Goal: Find specific page/section: Find specific page/section

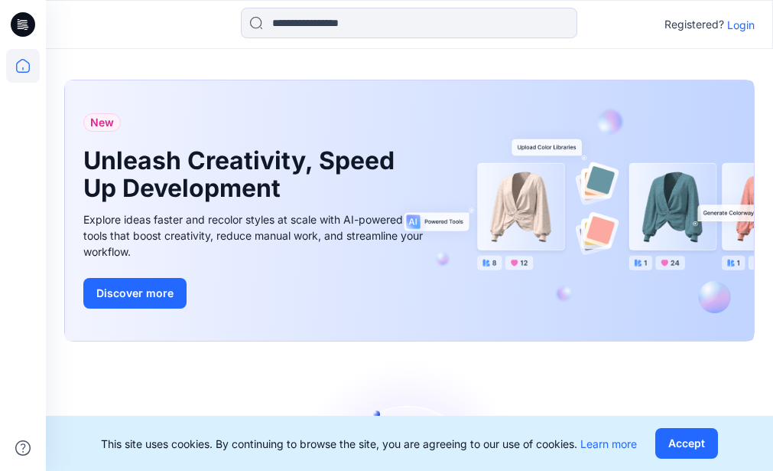
click at [21, 23] on icon at bounding box center [24, 22] width 7 height 1
click at [25, 65] on icon at bounding box center [23, 66] width 34 height 34
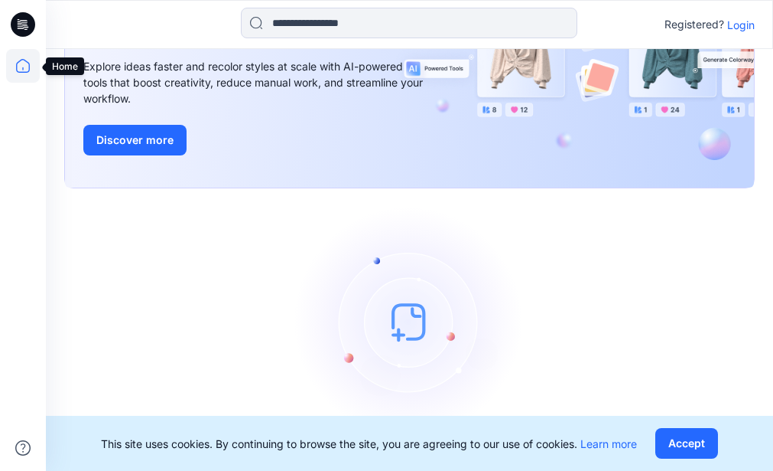
click at [19, 66] on icon at bounding box center [23, 66] width 34 height 34
click at [21, 21] on icon at bounding box center [23, 24] width 24 height 24
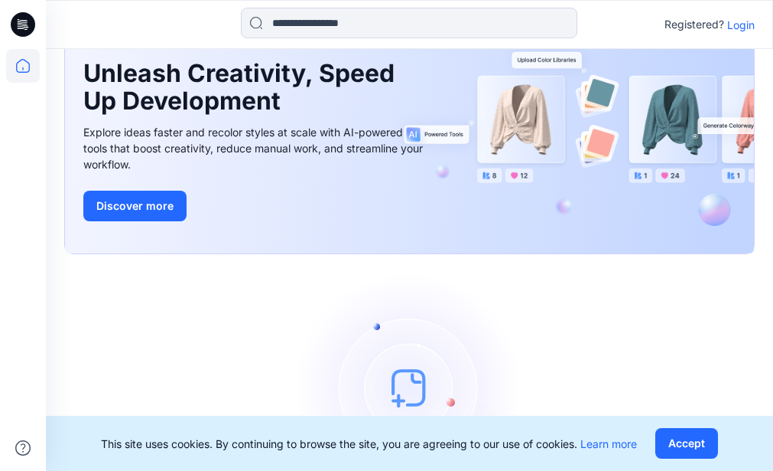
scroll to position [0, 0]
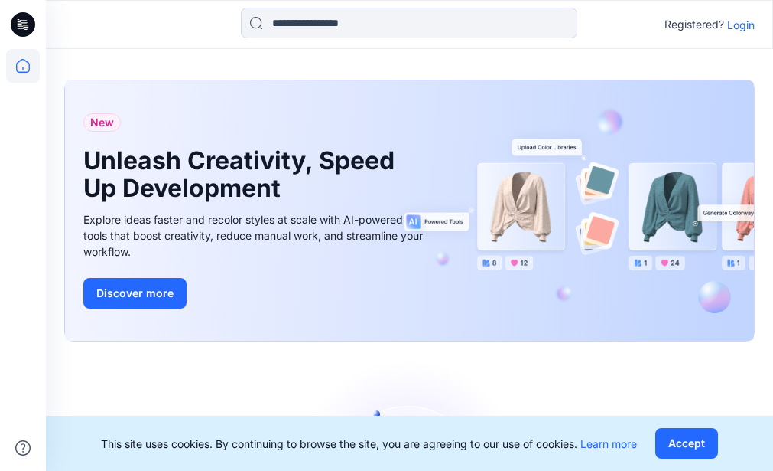
click at [21, 18] on icon at bounding box center [23, 24] width 24 height 24
click at [19, 64] on icon at bounding box center [23, 66] width 34 height 34
click at [269, 351] on div "New Unleash Creativity, Speed Up Development Explore ideas faster and recolor s…" at bounding box center [409, 213] width 691 height 292
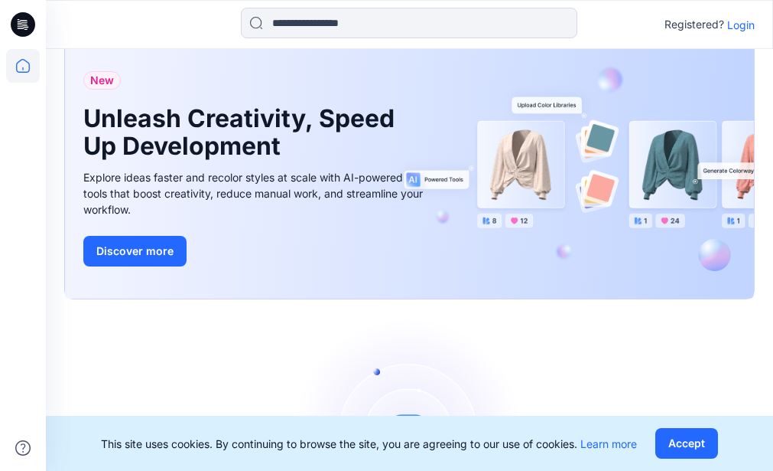
scroll to position [30, 0]
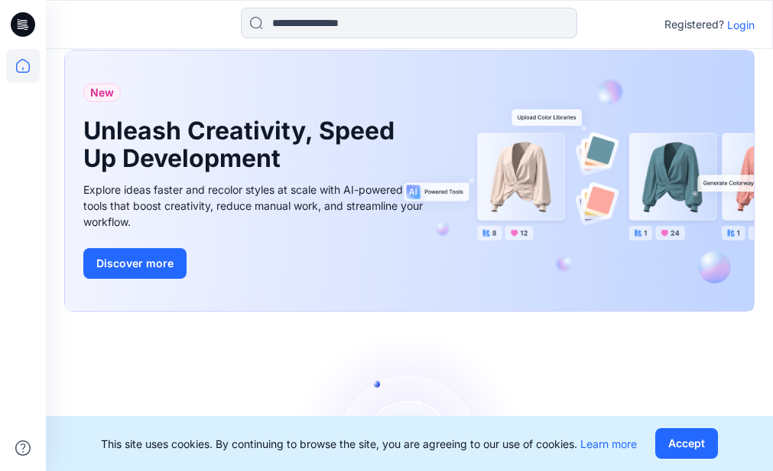
click at [22, 24] on icon at bounding box center [23, 24] width 24 height 49
drag, startPoint x: 151, startPoint y: 345, endPoint x: 118, endPoint y: 255, distance: 96.1
click at [151, 345] on div "Let's get started! Click New to add a style or create a folder." at bounding box center [409, 467] width 691 height 275
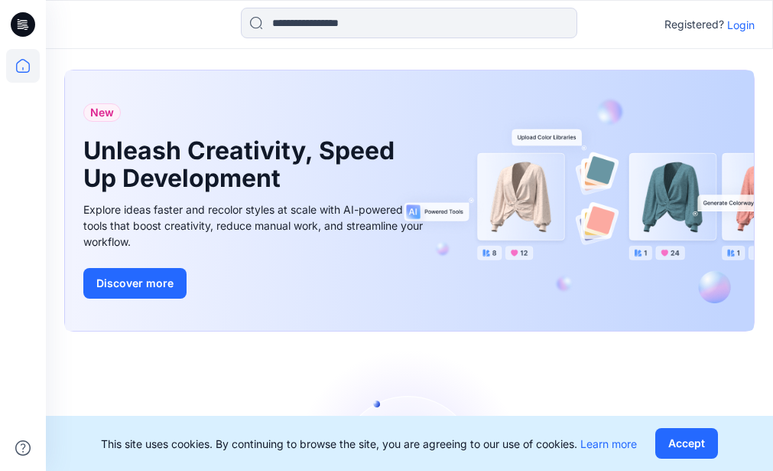
scroll to position [0, 0]
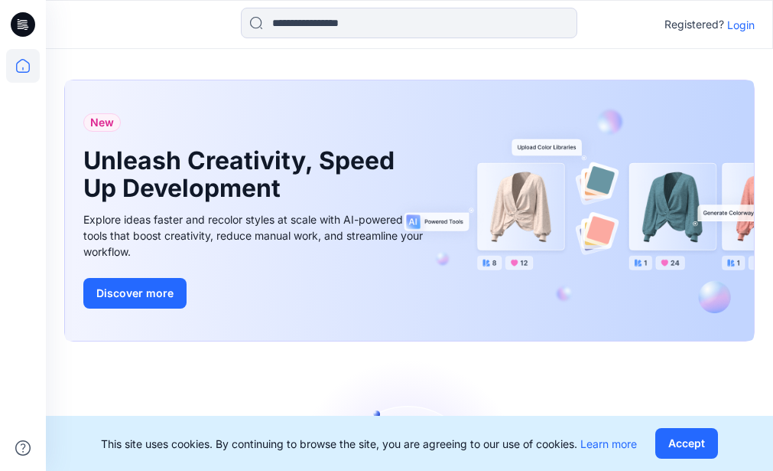
click at [733, 26] on p "Login" at bounding box center [742, 25] width 28 height 16
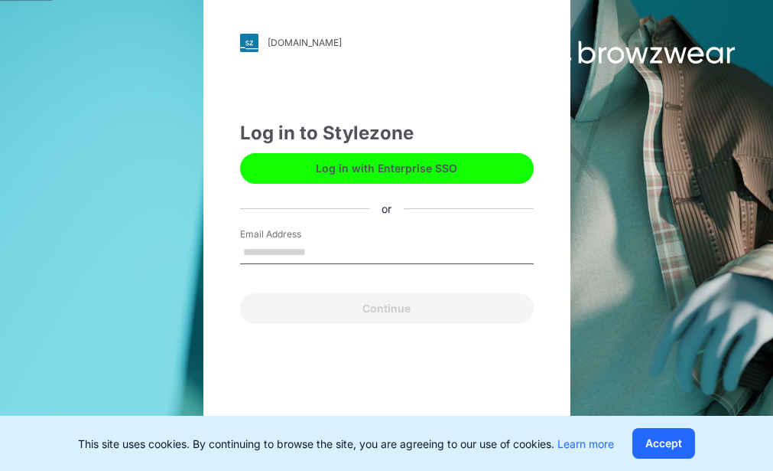
click at [292, 250] on input "Email Address" at bounding box center [387, 252] width 294 height 23
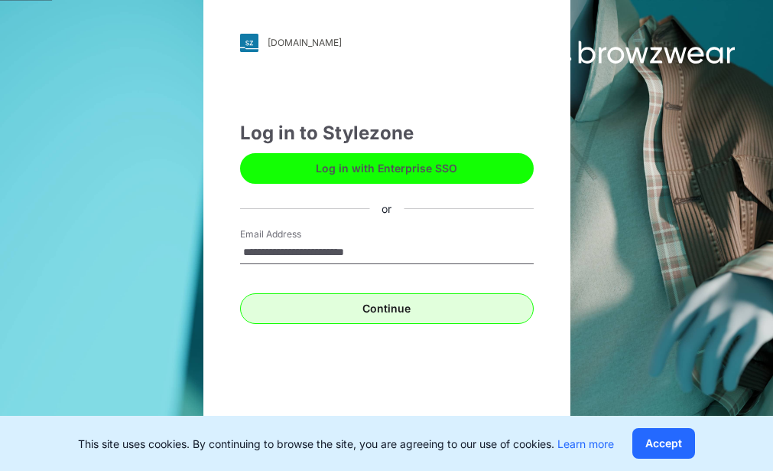
type input "**********"
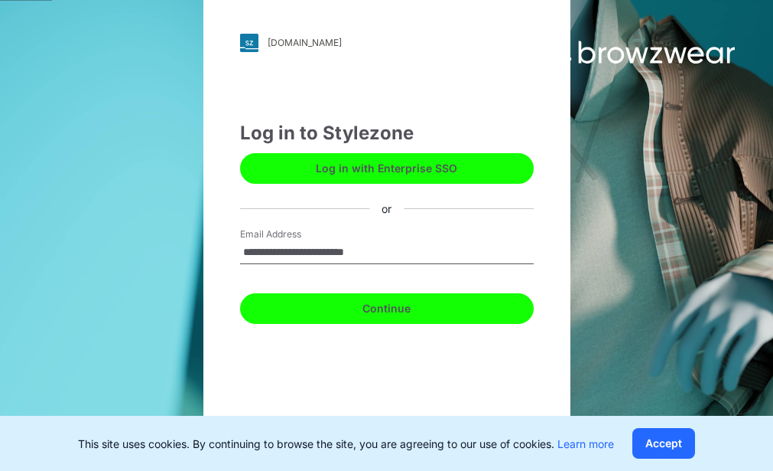
click at [383, 308] on button "Continue" at bounding box center [387, 308] width 294 height 31
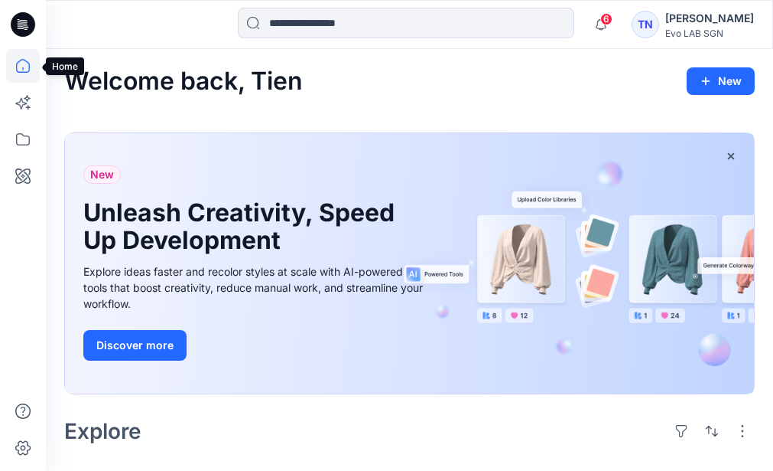
click at [21, 67] on icon at bounding box center [23, 66] width 34 height 34
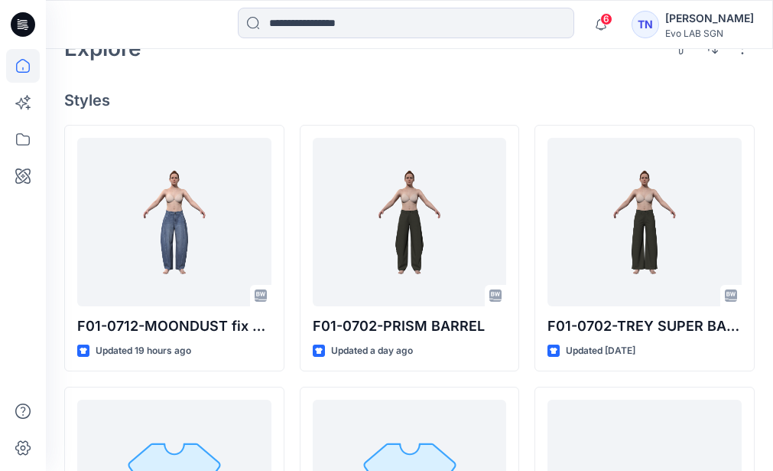
scroll to position [306, 0]
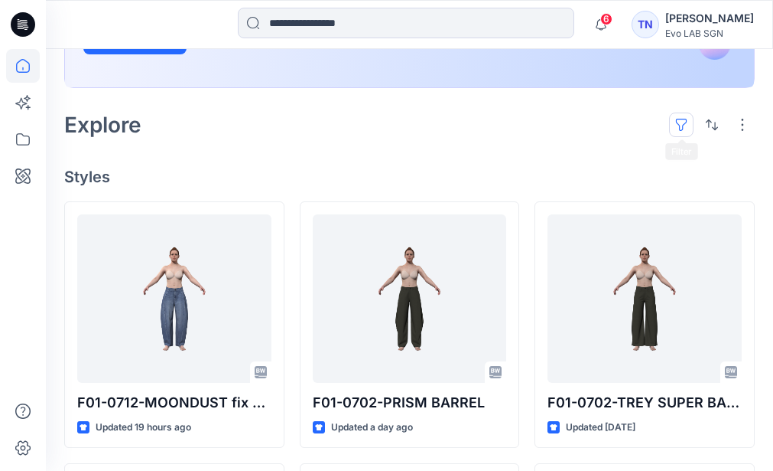
click at [682, 124] on button "button" at bounding box center [681, 124] width 24 height 24
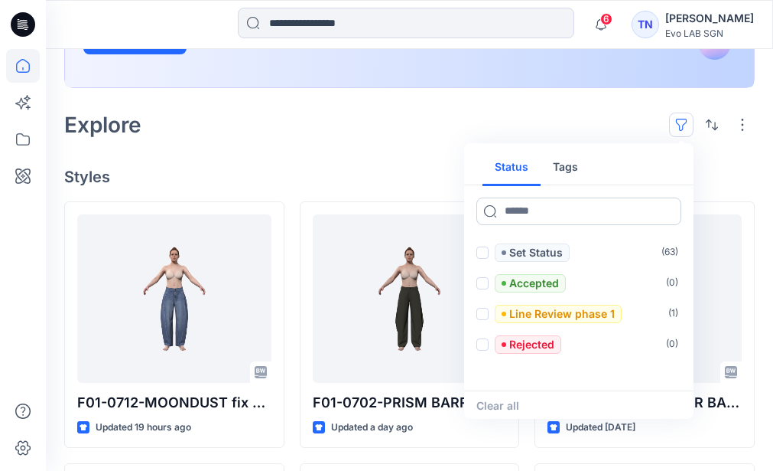
click at [572, 205] on input at bounding box center [579, 211] width 205 height 28
type input "**"
drag, startPoint x: 549, startPoint y: 210, endPoint x: 506, endPoint y: 210, distance: 42.8
click at [506, 210] on input "**" at bounding box center [579, 211] width 205 height 28
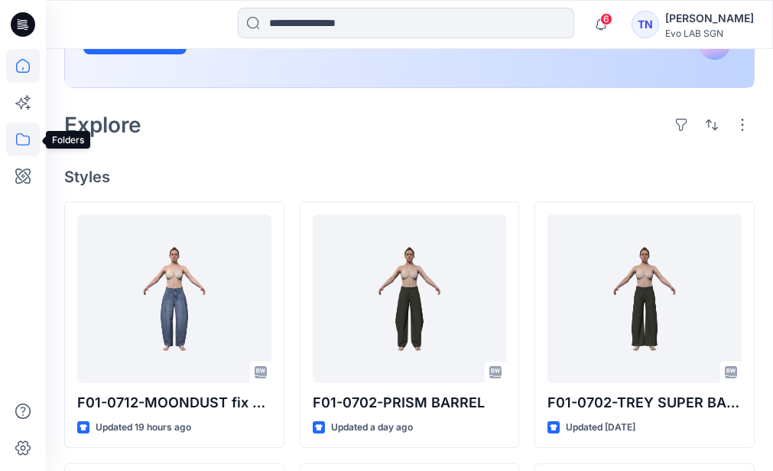
click at [24, 141] on icon at bounding box center [23, 139] width 34 height 34
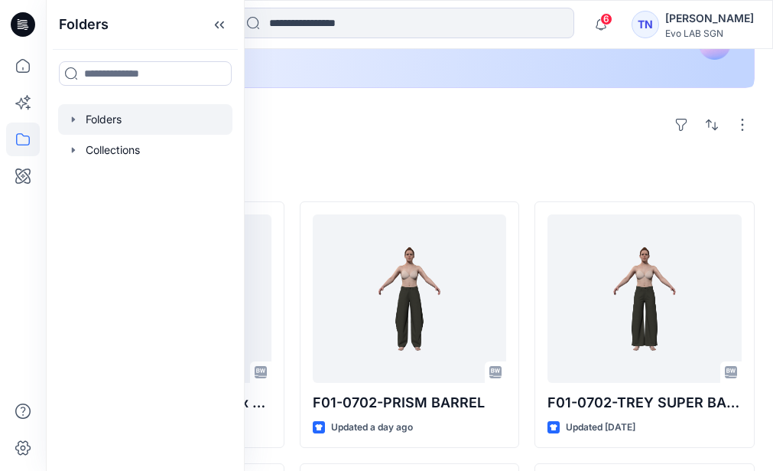
click at [126, 118] on div at bounding box center [145, 119] width 174 height 31
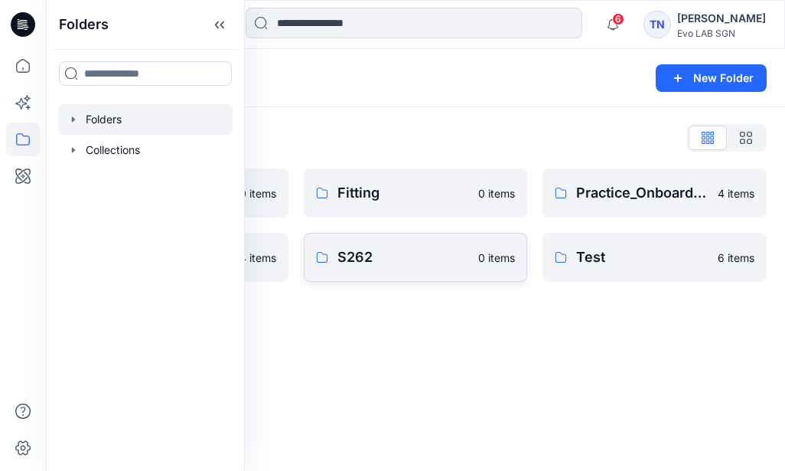
click at [361, 257] on p "S262" at bounding box center [403, 256] width 132 height 21
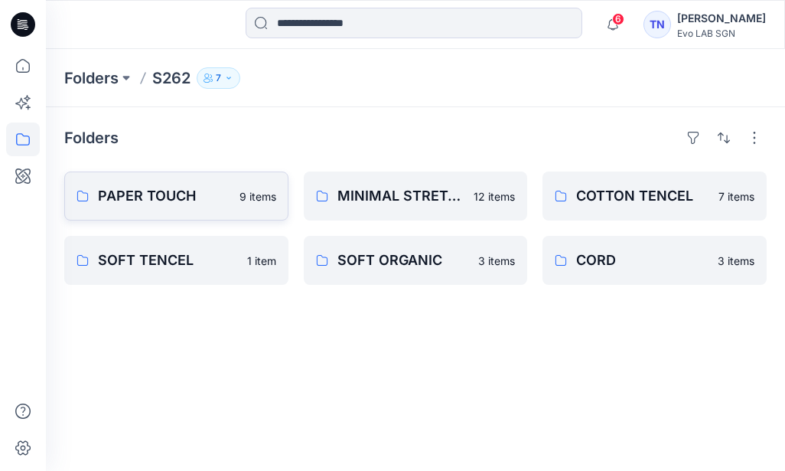
click at [148, 194] on p "PAPER TOUCH" at bounding box center [164, 195] width 132 height 21
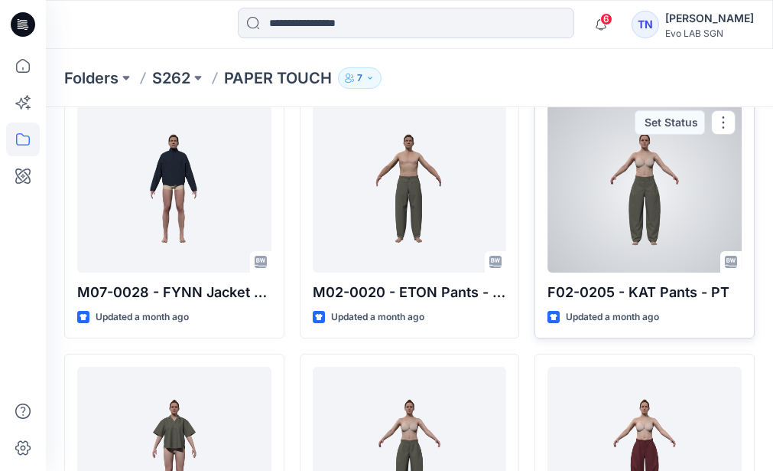
scroll to position [77, 0]
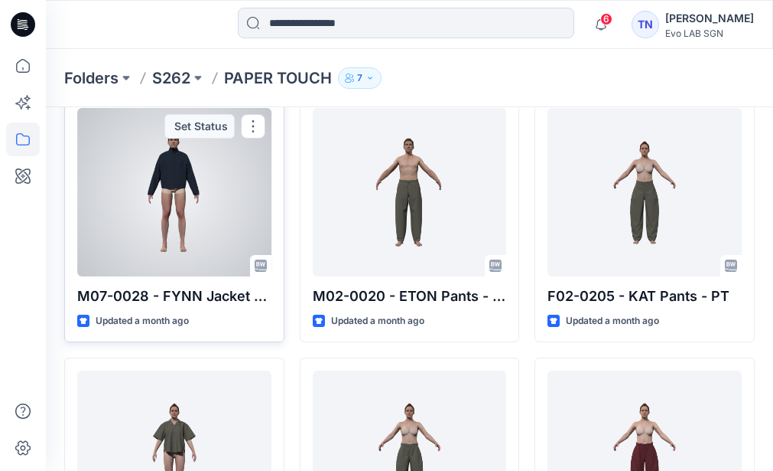
click at [210, 241] on div at bounding box center [174, 192] width 194 height 168
